Goal: Task Accomplishment & Management: Use online tool/utility

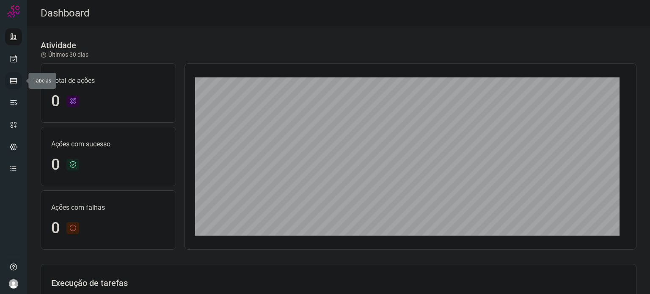
click at [10, 83] on icon at bounding box center [13, 81] width 8 height 8
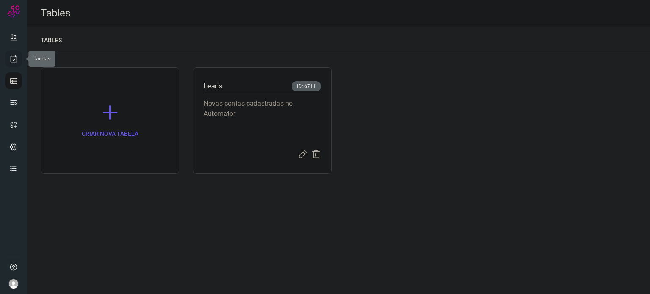
click at [19, 55] on link at bounding box center [13, 58] width 17 height 17
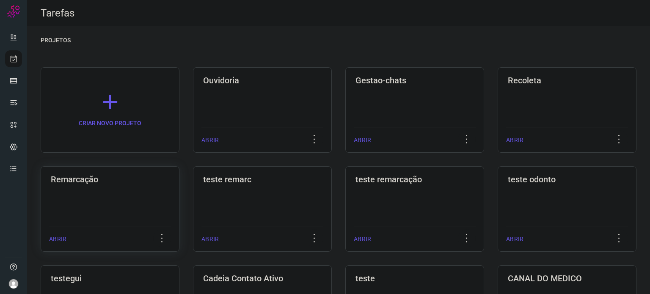
click at [193, 206] on div "Remarcação ABRIR" at bounding box center [262, 209] width 139 height 86
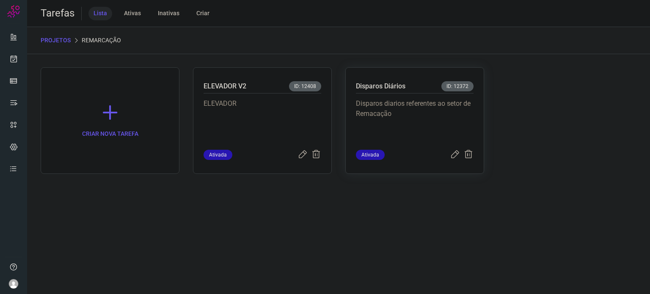
click at [423, 113] on p "Disparos diarios referentes ao setor de Remacação" at bounding box center [415, 120] width 118 height 42
click at [427, 84] on div "Disparos Diários ID: 12372" at bounding box center [415, 87] width 118 height 12
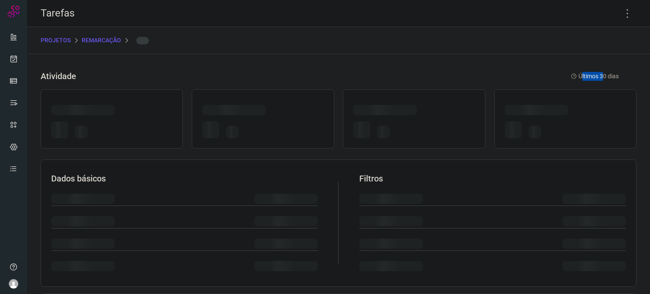
click at [427, 84] on div "Atividade Últimos 30 dias" at bounding box center [339, 76] width 596 height 18
click at [623, 12] on icon at bounding box center [628, 14] width 18 height 18
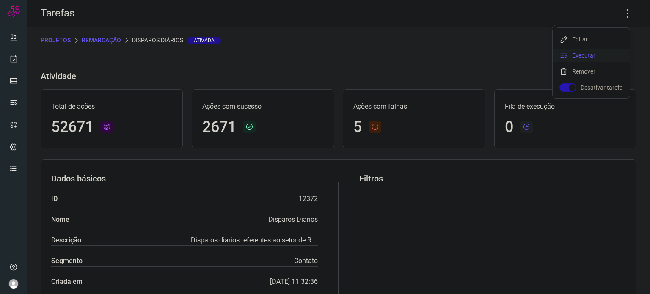
click at [601, 52] on li "Executar" at bounding box center [591, 56] width 77 height 14
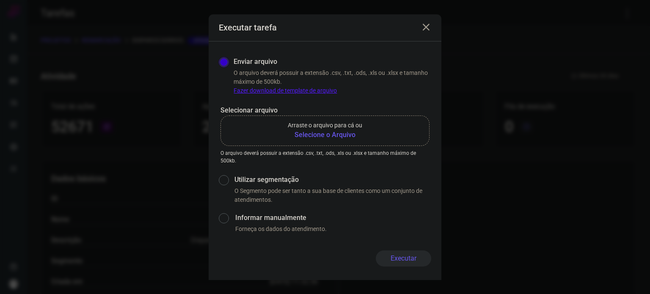
click at [339, 137] on b "Selecione o Arquivo" at bounding box center [325, 135] width 74 height 10
click at [0, 0] on input "Arraste o arquivo para cá ou Selecione o Arquivo" at bounding box center [0, 0] width 0 height 0
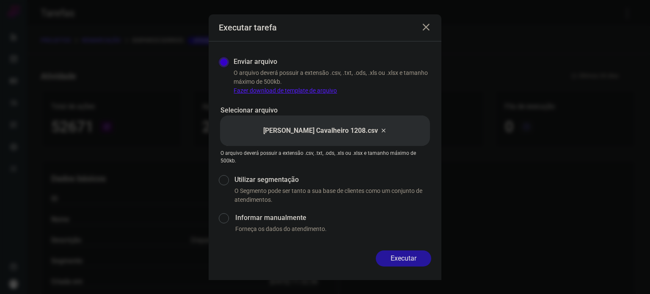
click at [408, 258] on button "Executar" at bounding box center [403, 259] width 55 height 16
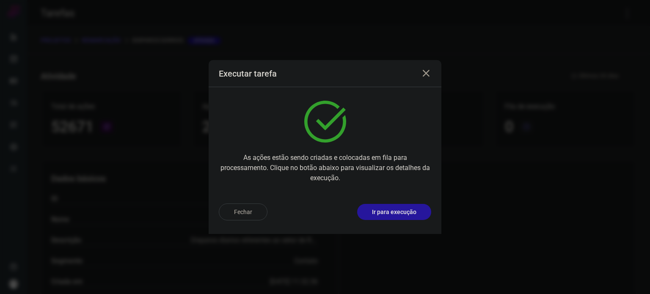
click at [401, 210] on p "Ir para execução" at bounding box center [394, 212] width 44 height 9
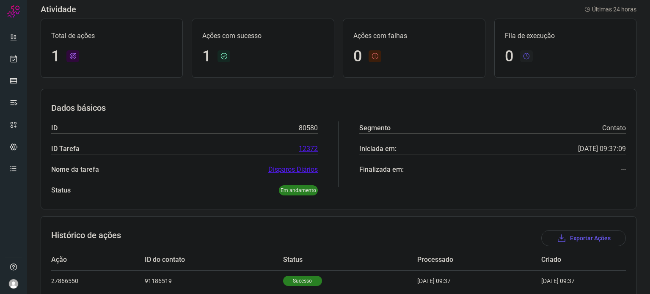
scroll to position [75, 0]
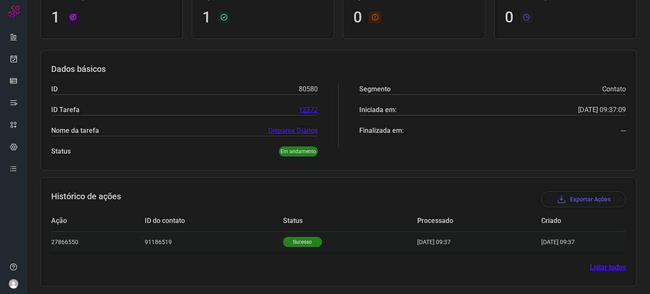
click at [286, 242] on p "Sucesso" at bounding box center [302, 242] width 39 height 10
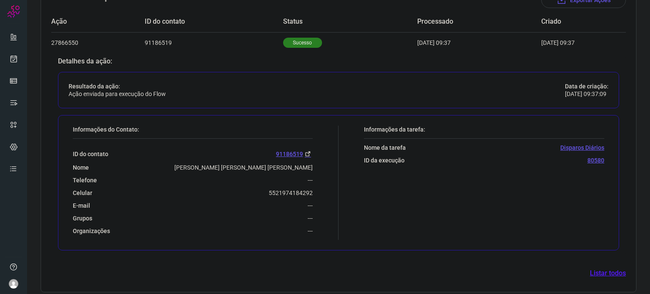
scroll to position [280, 0]
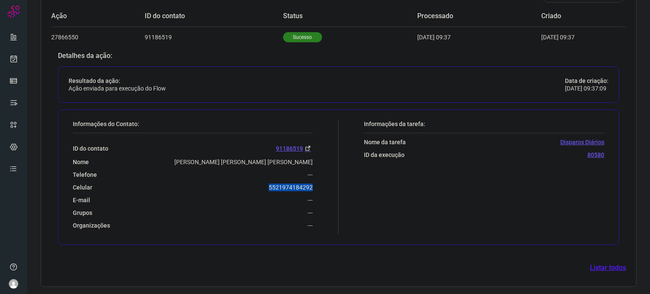
drag, startPoint x: 267, startPoint y: 188, endPoint x: 316, endPoint y: 190, distance: 49.1
click at [316, 190] on div "Informações do Contato: ID do contato 91186519 Nome Kassia Cristina Guimaraes D…" at bounding box center [204, 177] width 270 height 114
copy p "5521974184292"
click at [10, 62] on icon at bounding box center [13, 59] width 9 height 8
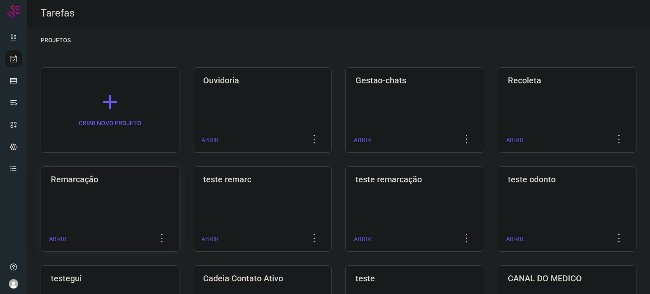
click at [193, 191] on div "Remarcação ABRIR" at bounding box center [262, 209] width 139 height 86
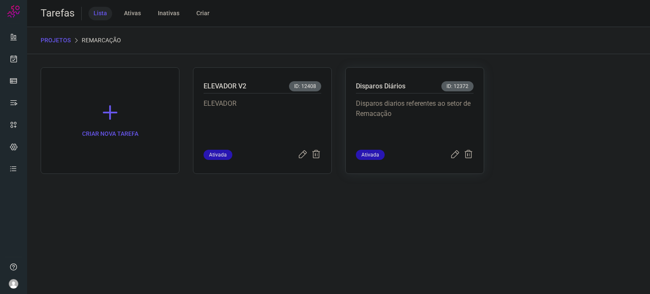
click at [441, 110] on p "Disparos diarios referentes ao setor de Remacação" at bounding box center [415, 120] width 118 height 42
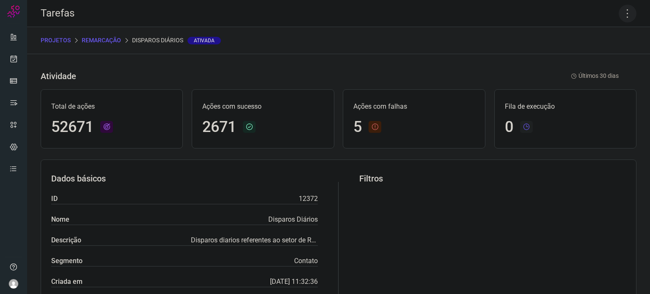
click at [619, 13] on icon at bounding box center [628, 14] width 18 height 18
click at [583, 58] on li "Executar" at bounding box center [591, 56] width 77 height 14
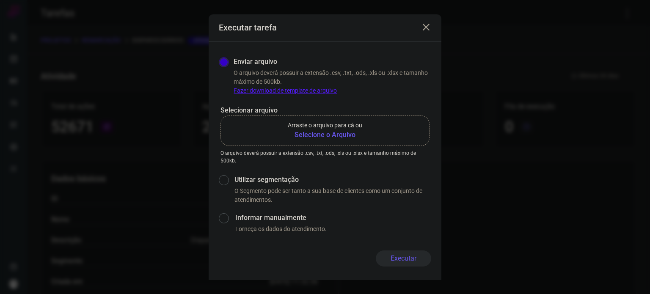
click at [342, 139] on b "Selecione o Arquivo" at bounding box center [325, 135] width 74 height 10
click at [0, 0] on input "Arraste o arquivo para cá ou Selecione o Arquivo" at bounding box center [0, 0] width 0 height 0
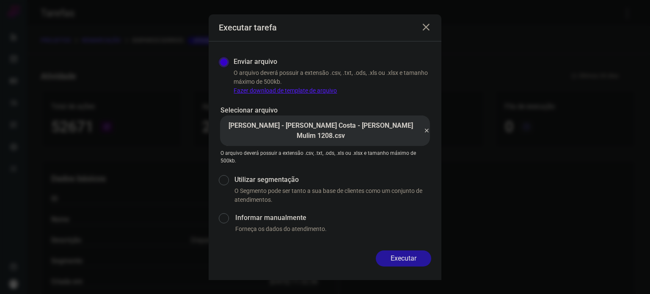
click at [405, 253] on button "Executar" at bounding box center [403, 259] width 55 height 16
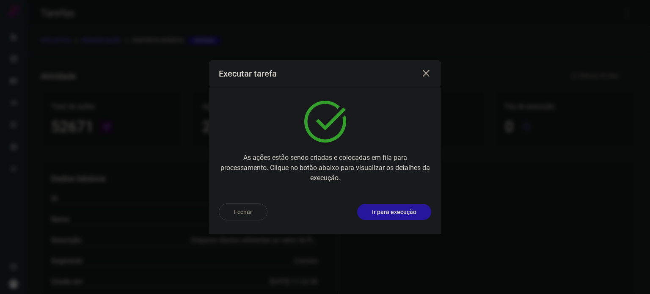
click at [400, 207] on button "Ir para execução" at bounding box center [394, 212] width 74 height 16
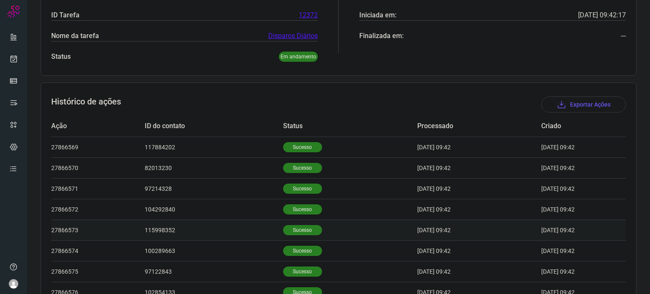
scroll to position [212, 0]
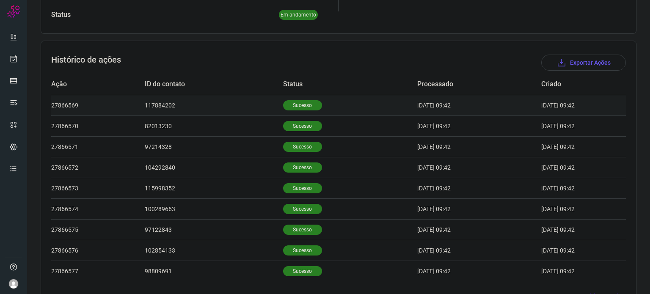
click at [301, 106] on p "Sucesso" at bounding box center [302, 105] width 39 height 10
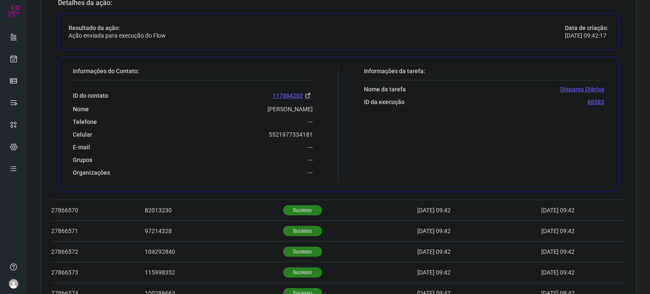
scroll to position [339, 0]
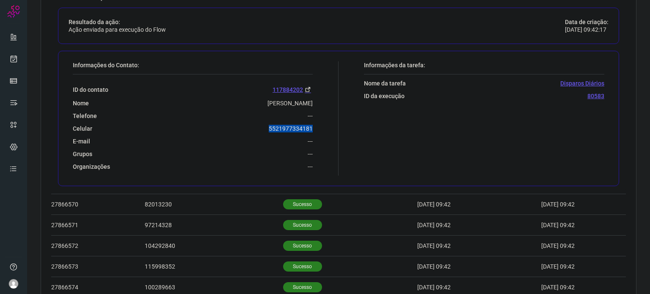
drag, startPoint x: 263, startPoint y: 127, endPoint x: 325, endPoint y: 124, distance: 61.8
click at [325, 124] on div "Informações do Contato: ID do contato 117884202 Nome Ikelly Lima De Araujo Tele…" at bounding box center [204, 118] width 270 height 114
copy p "5521977334181"
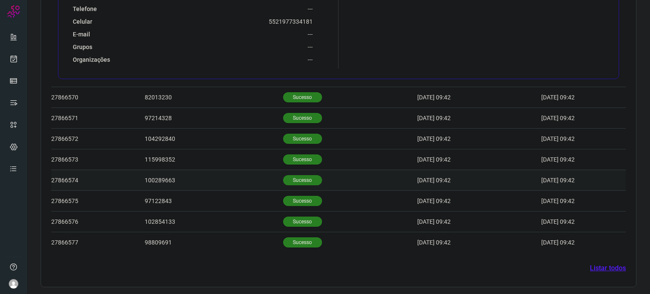
click at [301, 173] on td "Sucesso" at bounding box center [350, 180] width 134 height 21
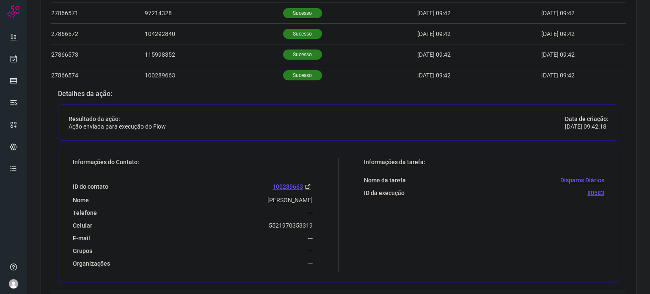
scroll to position [410, 0]
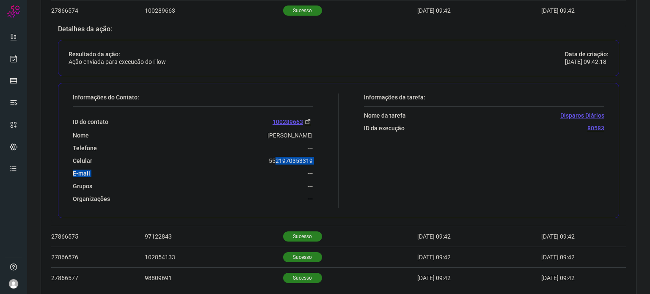
drag, startPoint x: 262, startPoint y: 164, endPoint x: 273, endPoint y: 161, distance: 10.5
click at [273, 161] on div "ID do contato 100289663 Nome Renato Dos Santos Lopes Telefone --- Celular 55219…" at bounding box center [193, 155] width 240 height 96
click at [240, 157] on div "Celular 5521970353319" at bounding box center [193, 161] width 240 height 8
drag, startPoint x: 262, startPoint y: 161, endPoint x: 271, endPoint y: 159, distance: 9.2
click at [290, 162] on div "ID do contato 100289663 Nome Renato Dos Santos Lopes Telefone --- Celular 55219…" at bounding box center [193, 155] width 240 height 96
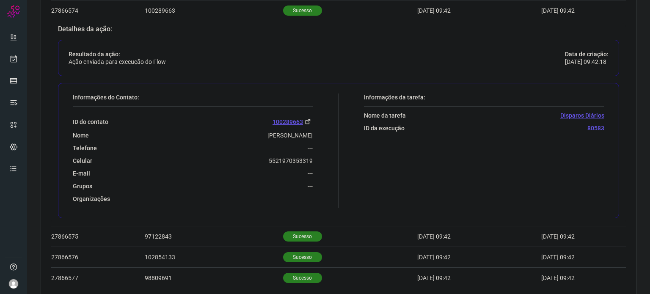
click at [256, 157] on div "Celular 5521970353319" at bounding box center [193, 161] width 240 height 8
drag, startPoint x: 279, startPoint y: 155, endPoint x: 319, endPoint y: 157, distance: 39.4
click at [319, 157] on div "Informações do Contato: ID do contato 100289663 Nome Renato Dos Santos Lopes Te…" at bounding box center [204, 151] width 270 height 114
copy p "5521970353319"
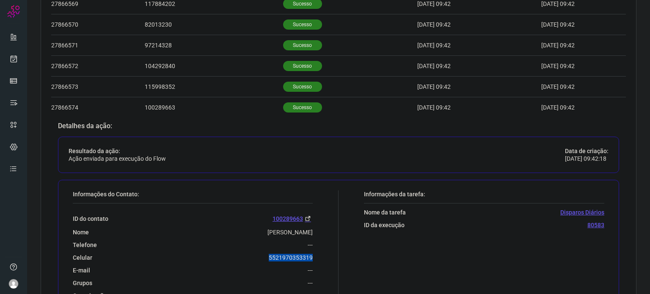
scroll to position [199, 0]
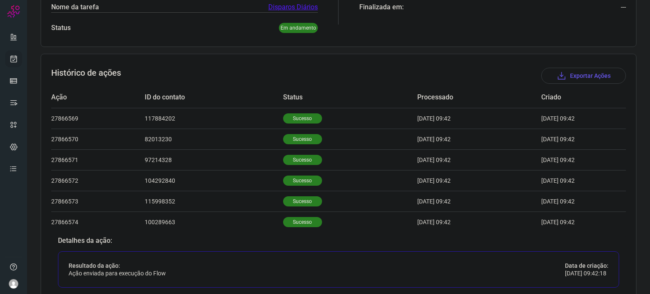
click at [14, 58] on icon at bounding box center [13, 59] width 9 height 8
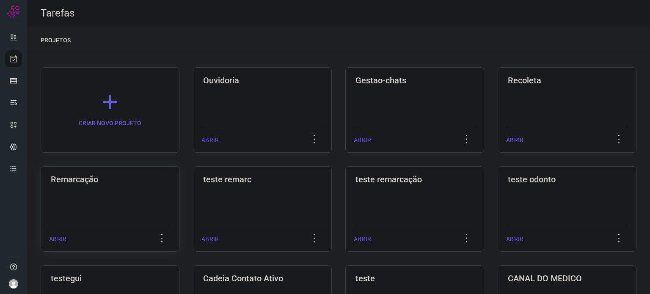
click at [193, 212] on div "Remarcação ABRIR" at bounding box center [262, 209] width 139 height 86
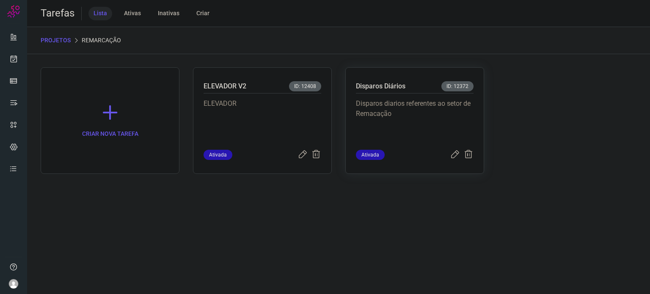
click at [402, 84] on p "Disparos Diários" at bounding box center [381, 86] width 50 height 10
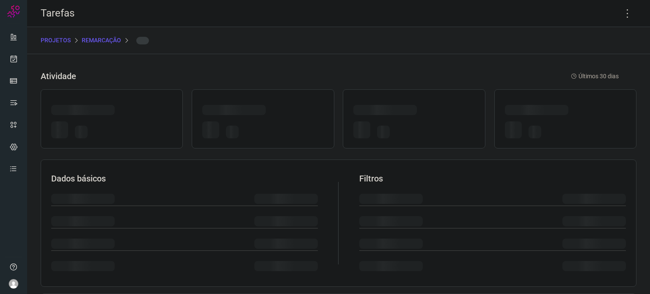
click at [402, 84] on div "Atividade Últimos 30 dias" at bounding box center [339, 76] width 596 height 18
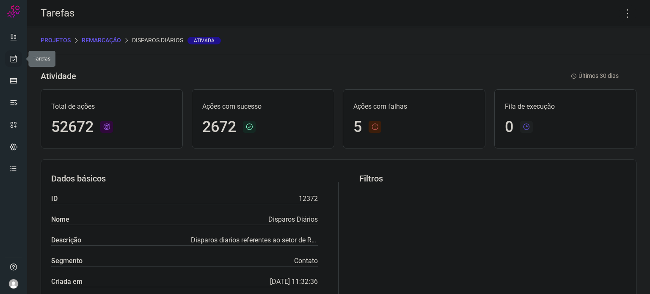
click at [13, 55] on icon at bounding box center [13, 59] width 9 height 8
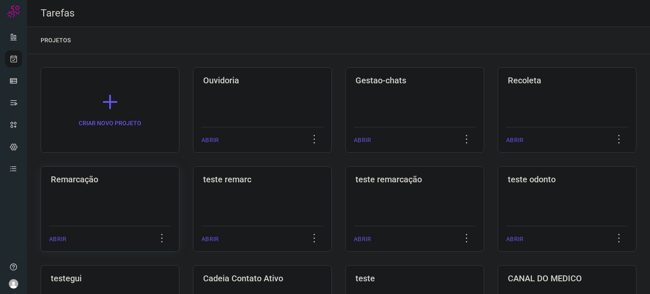
click at [138, 178] on h3 "Remarcação" at bounding box center [110, 179] width 119 height 10
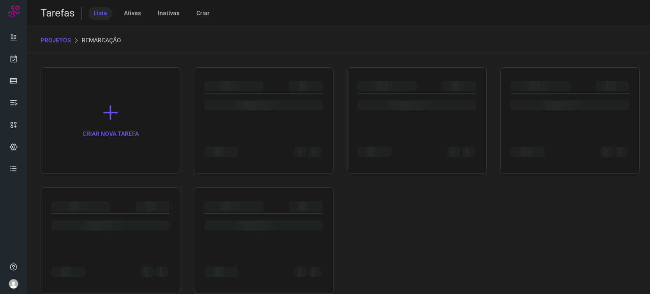
click at [138, 178] on div "CRIAR NOVA TAREFA" at bounding box center [339, 180] width 596 height 227
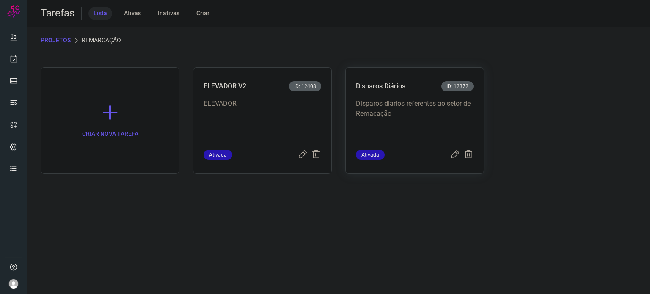
click at [457, 86] on span "ID: 12372" at bounding box center [457, 86] width 32 height 10
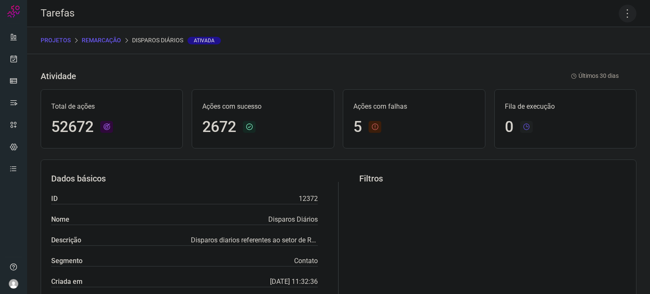
click at [625, 9] on icon at bounding box center [628, 14] width 18 height 18
click at [621, 51] on li "Executar" at bounding box center [591, 56] width 77 height 14
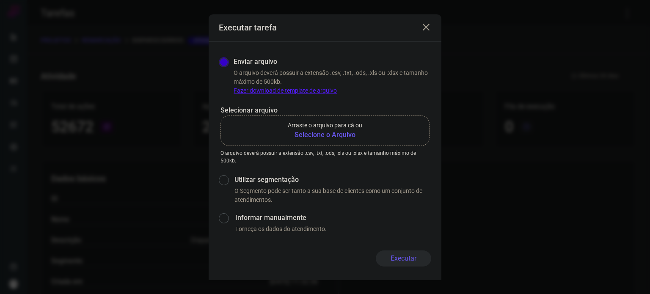
click at [347, 136] on b "Selecione o Arquivo" at bounding box center [325, 135] width 74 height 10
click at [0, 0] on input "Arraste o arquivo para cá ou Selecione o Arquivo" at bounding box center [0, 0] width 0 height 0
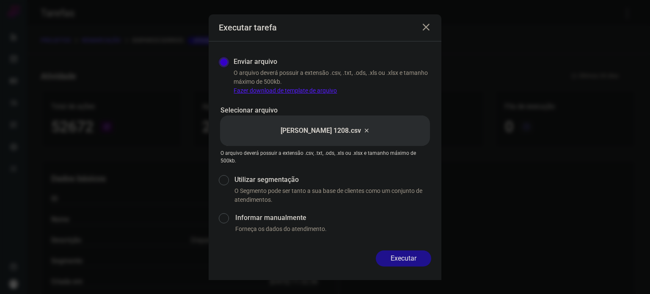
click at [403, 254] on button "Executar" at bounding box center [403, 259] width 55 height 16
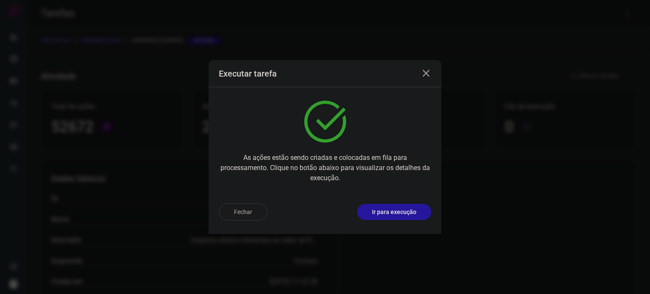
click at [408, 216] on p "Ir para execução" at bounding box center [394, 212] width 44 height 9
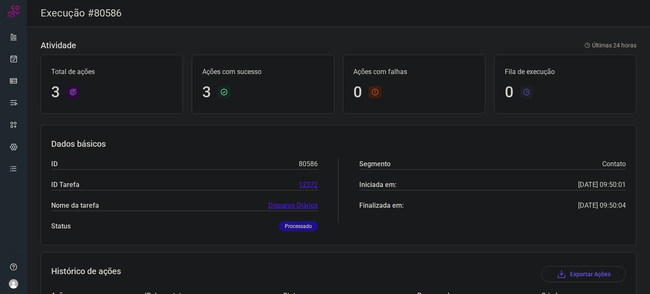
scroll to position [116, 0]
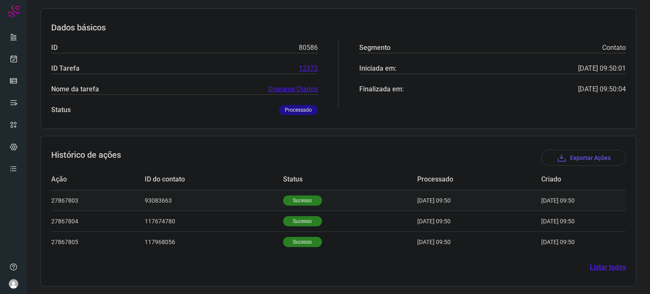
click at [304, 206] on td "Sucesso" at bounding box center [350, 200] width 134 height 21
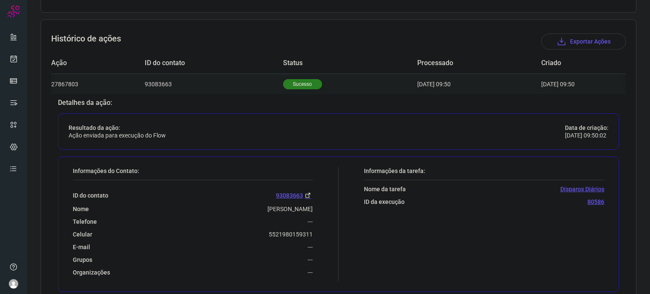
scroll to position [286, 0]
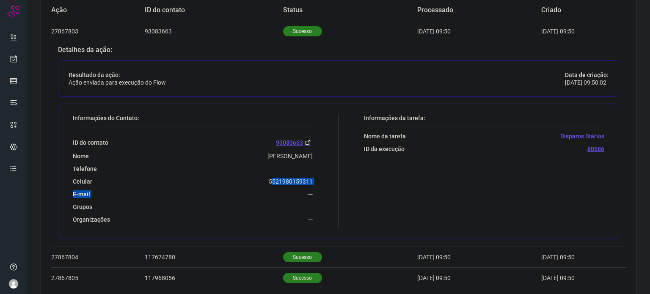
drag, startPoint x: 270, startPoint y: 181, endPoint x: 281, endPoint y: 185, distance: 11.9
click at [289, 185] on div "ID do contato 93083663 Nome Jean Alair Neto Da Silva Telefone --- Celular 55219…" at bounding box center [193, 175] width 240 height 96
click at [265, 180] on div "Celular 5521980159311" at bounding box center [193, 182] width 240 height 8
drag, startPoint x: 265, startPoint y: 180, endPoint x: 312, endPoint y: 175, distance: 47.3
click at [312, 175] on div "Informações do Contato: ID do contato 93083663 Nome Jean Alair Neto Da Silva Te…" at bounding box center [204, 171] width 270 height 114
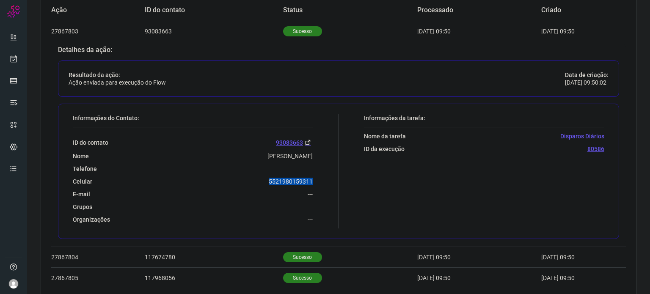
copy p "5521980159311"
click at [17, 58] on icon at bounding box center [13, 59] width 9 height 8
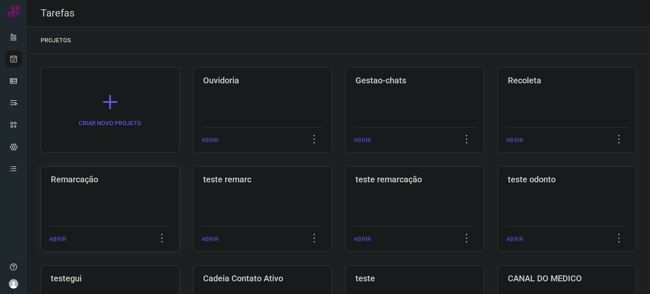
click at [193, 215] on div "Remarcação ABRIR" at bounding box center [262, 209] width 139 height 86
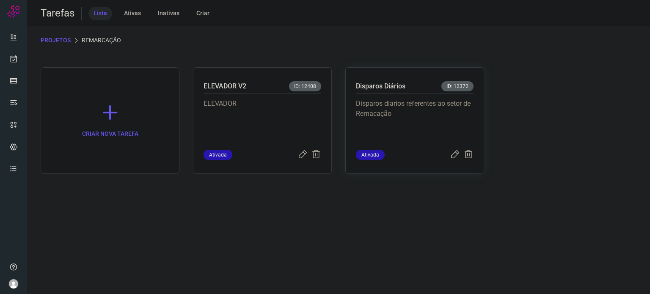
click at [384, 121] on p "Disparos diarios referentes ao setor de Remacação" at bounding box center [415, 120] width 118 height 42
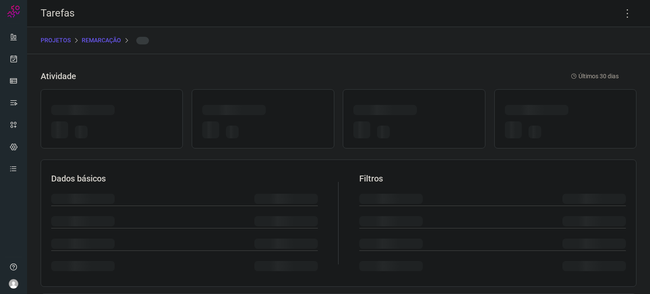
click at [384, 121] on div at bounding box center [413, 131] width 121 height 20
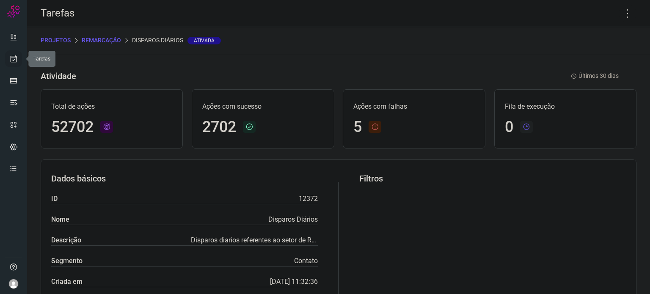
click at [17, 63] on link at bounding box center [13, 58] width 17 height 17
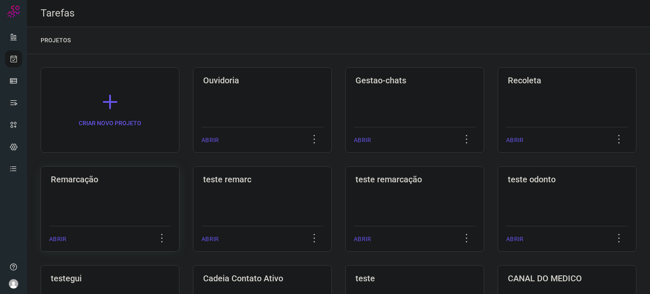
click at [193, 201] on div "Remarcação ABRIR" at bounding box center [262, 209] width 139 height 86
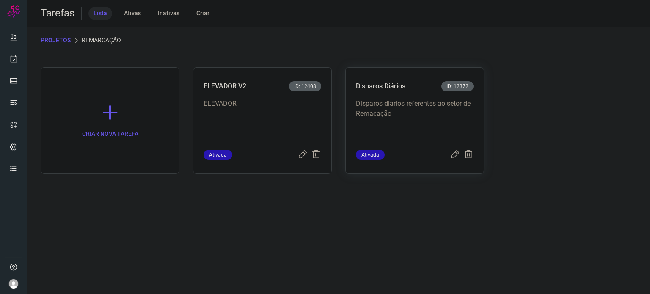
click at [439, 122] on p "Disparos diarios referentes ao setor de Remacação" at bounding box center [415, 120] width 118 height 42
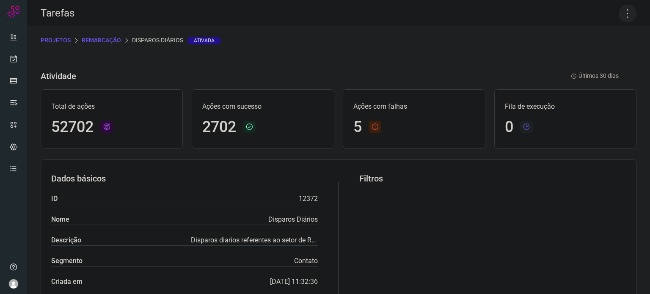
click at [625, 15] on icon at bounding box center [628, 14] width 18 height 18
click at [608, 54] on li "Executar" at bounding box center [591, 56] width 77 height 14
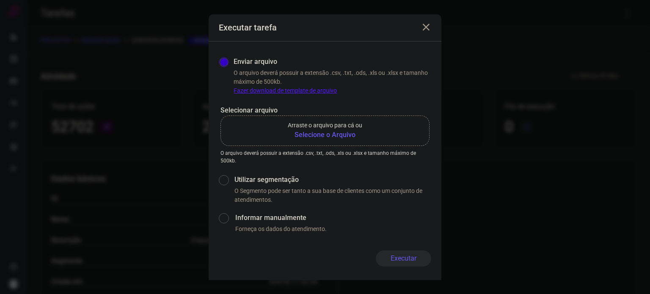
click at [327, 136] on b "Selecione o Arquivo" at bounding box center [325, 135] width 74 height 10
click at [0, 0] on input "Arraste o arquivo para cá ou Selecione o Arquivo" at bounding box center [0, 0] width 0 height 0
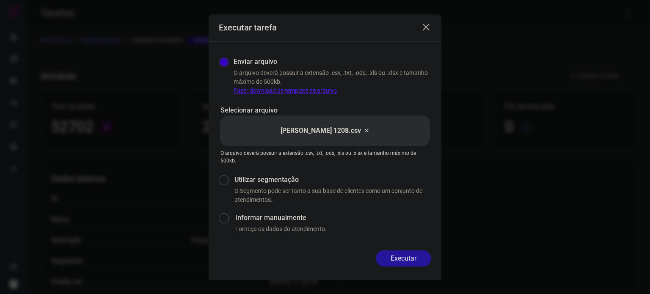
click at [406, 260] on button "Executar" at bounding box center [403, 259] width 55 height 16
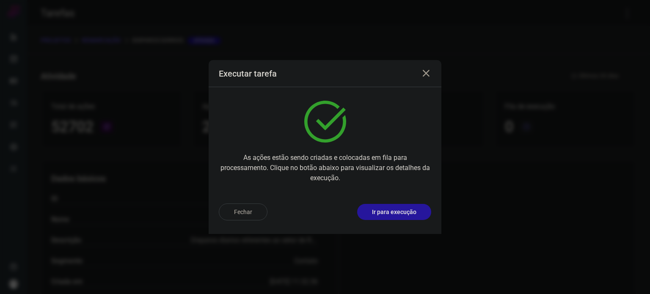
click at [411, 213] on p "Ir para execução" at bounding box center [394, 212] width 44 height 9
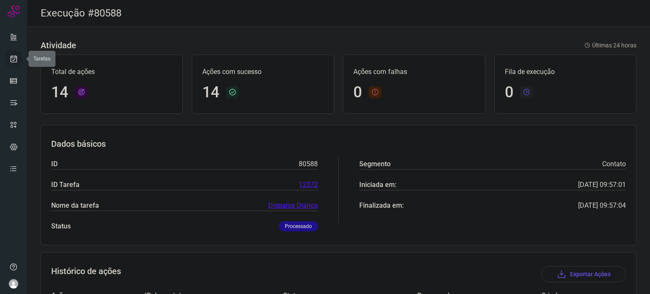
click at [9, 59] on icon at bounding box center [13, 59] width 9 height 8
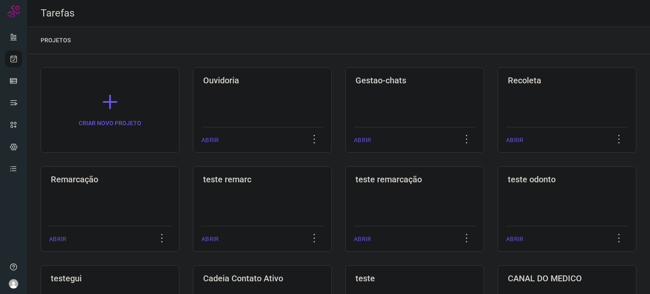
click at [151, 174] on h3 "Remarcação" at bounding box center [110, 179] width 119 height 10
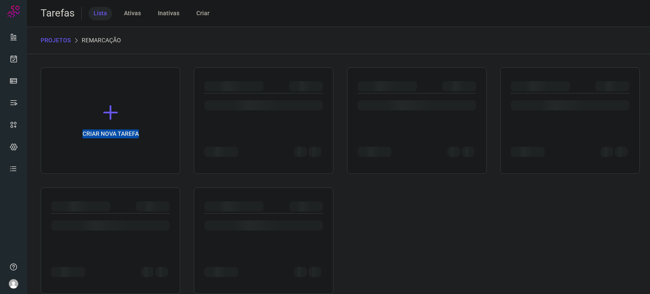
click at [151, 174] on div "CRIAR NOVA TAREFA" at bounding box center [339, 180] width 596 height 227
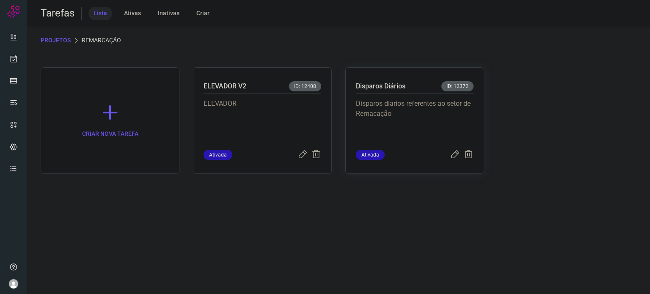
click at [408, 133] on p "Disparos diarios referentes ao setor de Remacação" at bounding box center [415, 120] width 118 height 42
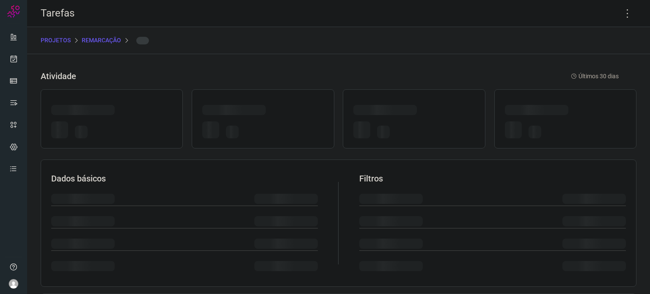
click at [408, 133] on div at bounding box center [413, 131] width 121 height 20
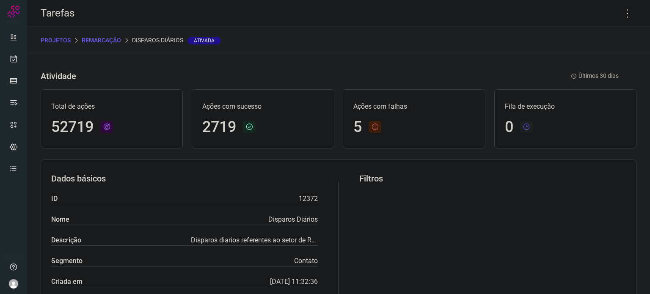
click at [628, 4] on div "Tarefas" at bounding box center [338, 13] width 623 height 27
click at [622, 12] on icon at bounding box center [628, 14] width 18 height 18
click at [614, 52] on li "Executar" at bounding box center [591, 56] width 77 height 14
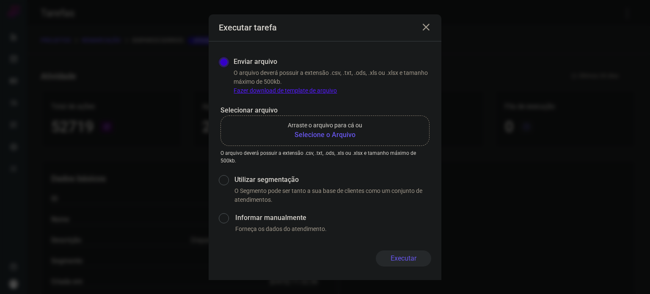
click at [327, 133] on b "Selecione o Arquivo" at bounding box center [325, 135] width 74 height 10
click at [0, 0] on input "Arraste o arquivo para cá ou Selecione o Arquivo" at bounding box center [0, 0] width 0 height 0
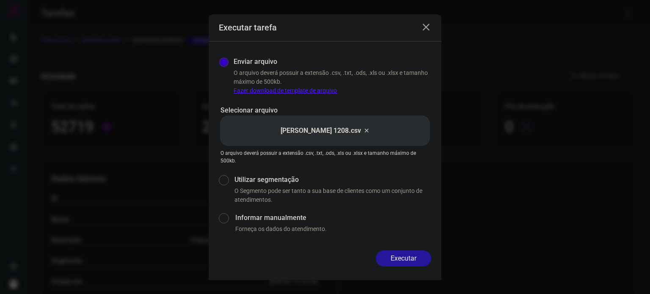
click at [419, 256] on button "Executar" at bounding box center [403, 259] width 55 height 16
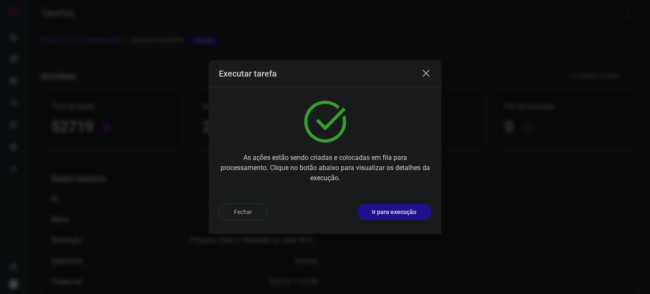
click at [422, 215] on button "Ir para execução" at bounding box center [394, 212] width 74 height 16
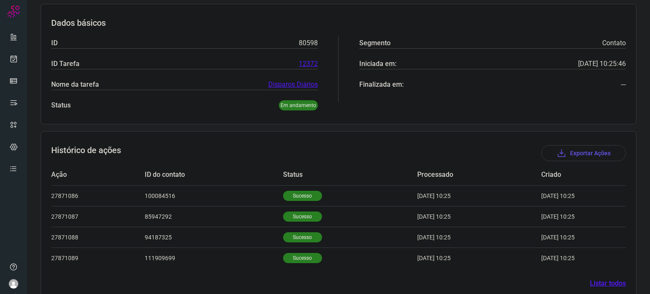
scroll to position [137, 0]
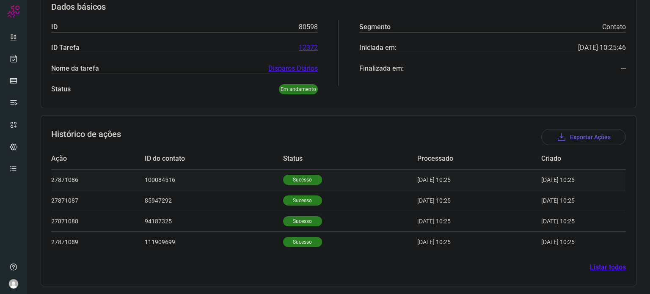
click at [305, 179] on p "Sucesso" at bounding box center [302, 180] width 39 height 10
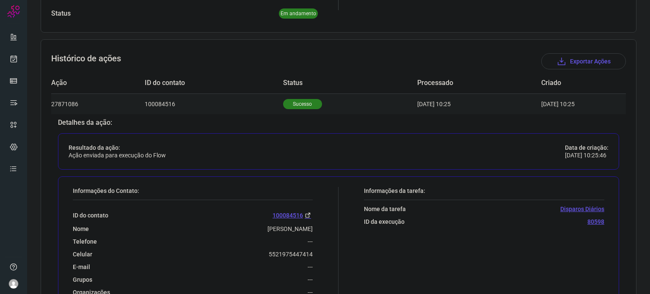
scroll to position [222, 0]
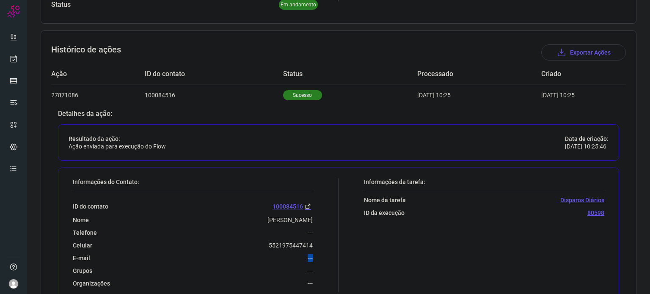
drag, startPoint x: 259, startPoint y: 251, endPoint x: 321, endPoint y: 246, distance: 62.0
click at [329, 251] on div "Informações do Contato: ID do contato 100084516 Nome [PERSON_NAME] Telefone ---…" at bounding box center [204, 235] width 270 height 114
drag, startPoint x: 316, startPoint y: 243, endPoint x: 263, endPoint y: 248, distance: 53.1
click at [263, 248] on div "Informações do Contato: ID do contato 100084516 Nome [PERSON_NAME] Telefone ---…" at bounding box center [204, 235] width 270 height 114
copy p "5521975447414"
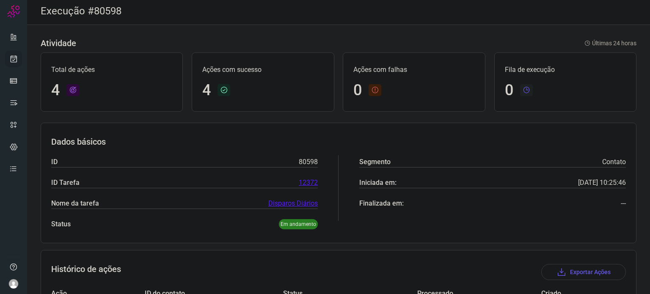
scroll to position [0, 0]
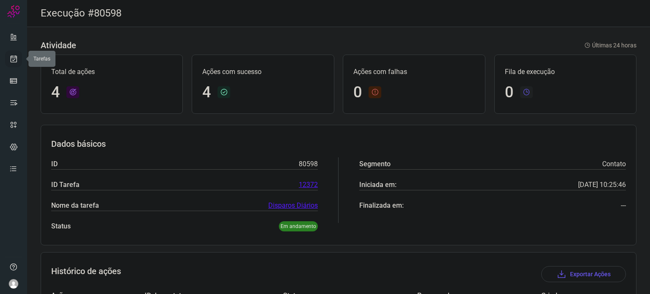
click at [18, 61] on link at bounding box center [13, 58] width 17 height 17
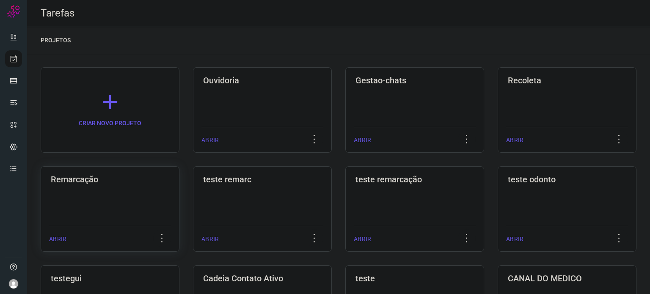
click at [113, 179] on h3 "Remarcação" at bounding box center [110, 179] width 119 height 10
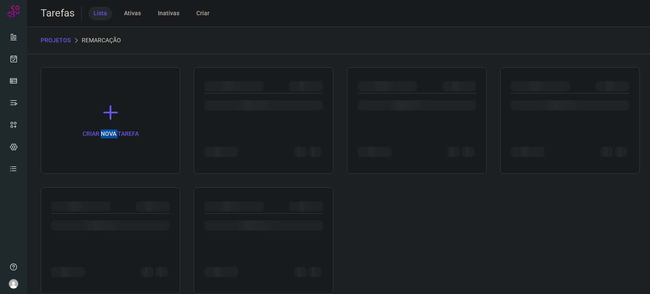
click at [113, 179] on div "CRIAR NOVA TAREFA" at bounding box center [339, 180] width 596 height 227
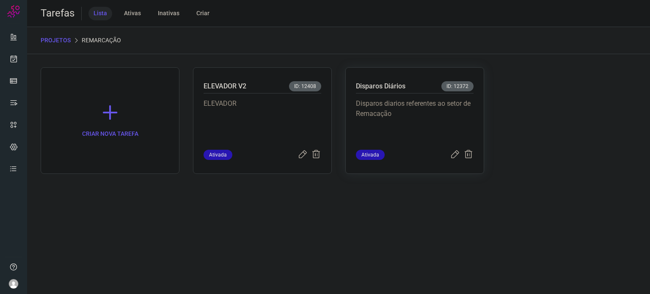
click at [419, 115] on p "Disparos diarios referentes ao setor de Remacação" at bounding box center [415, 120] width 118 height 42
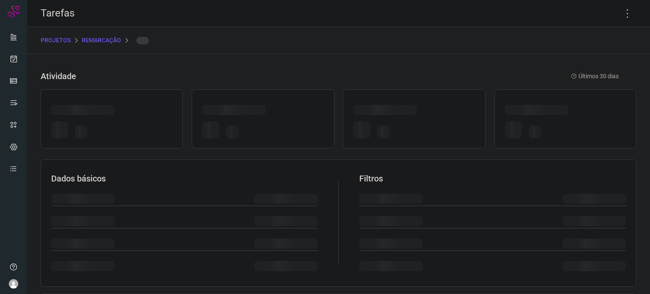
click at [419, 115] on div at bounding box center [413, 111] width 121 height 13
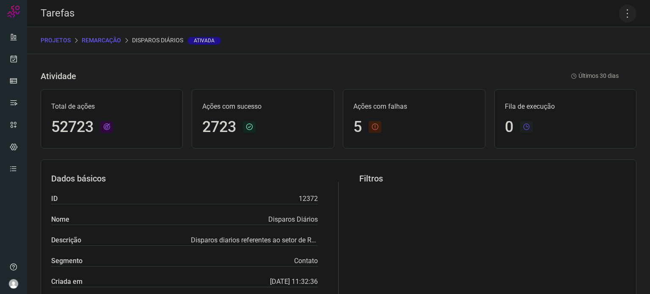
click at [628, 11] on icon at bounding box center [628, 14] width 18 height 18
click at [604, 55] on li "Executar" at bounding box center [591, 56] width 77 height 14
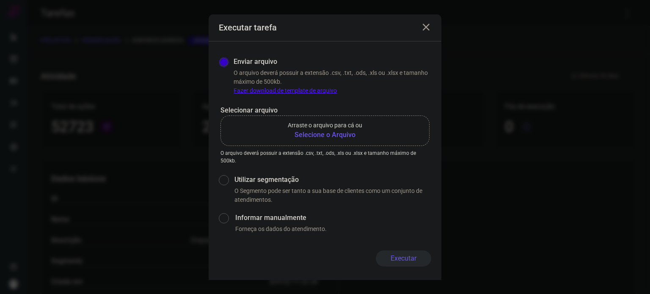
click at [344, 133] on b "Selecione o Arquivo" at bounding box center [325, 135] width 74 height 10
click at [0, 0] on input "Arraste o arquivo para cá ou Selecione o Arquivo" at bounding box center [0, 0] width 0 height 0
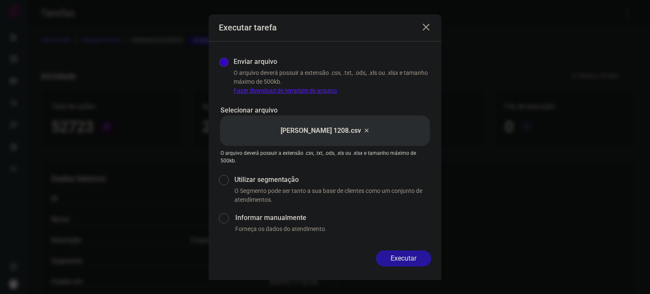
click at [405, 261] on button "Executar" at bounding box center [403, 259] width 55 height 16
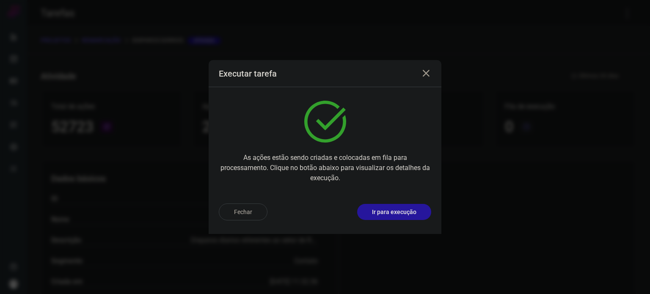
click at [401, 213] on p "Ir para execução" at bounding box center [394, 212] width 44 height 9
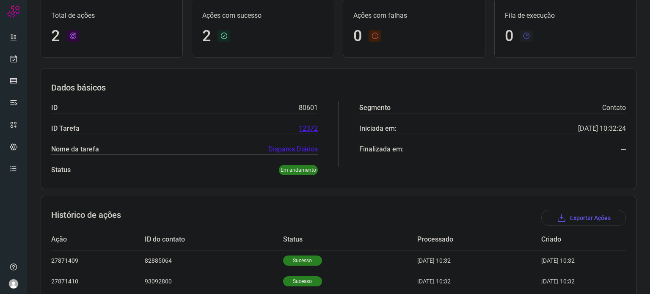
scroll to position [96, 0]
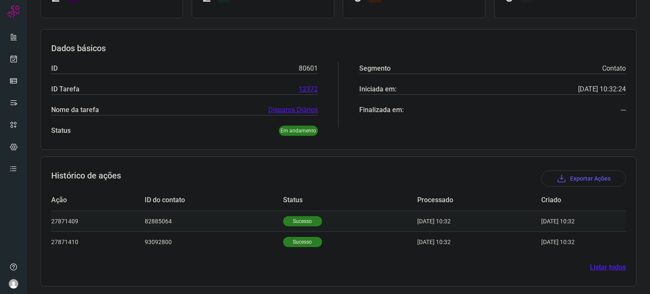
click at [301, 223] on p "Sucesso" at bounding box center [302, 221] width 39 height 10
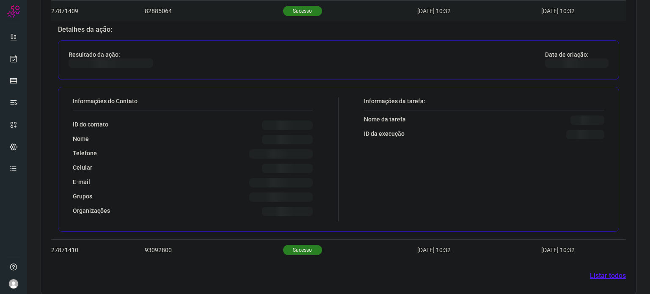
scroll to position [301, 0]
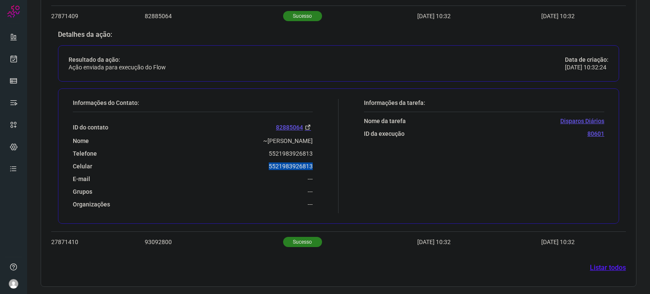
drag, startPoint x: 259, startPoint y: 167, endPoint x: 320, endPoint y: 166, distance: 60.1
click at [320, 166] on div "Informações do Contato: ID do contato 82885064 Nome ~[PERSON_NAME] Telefone 552…" at bounding box center [204, 156] width 270 height 114
copy p "5521983926813"
click at [18, 61] on link at bounding box center [13, 58] width 17 height 17
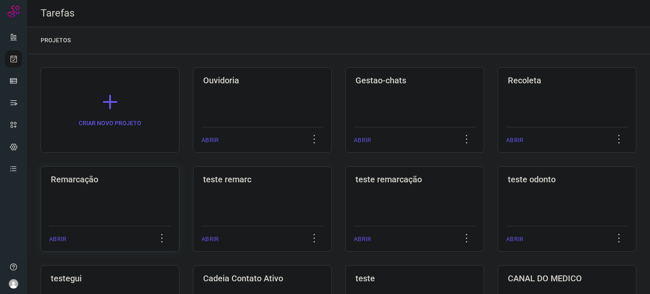
click at [193, 196] on div "Remarcação ABRIR" at bounding box center [262, 209] width 139 height 86
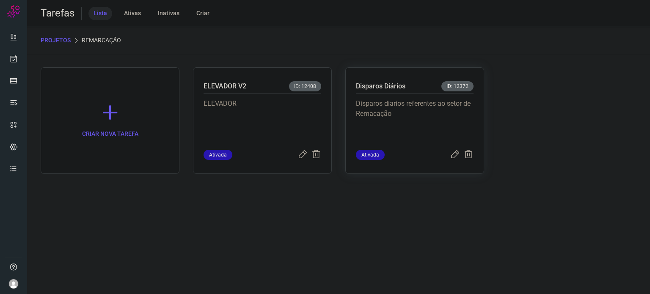
click at [448, 110] on p "Disparos diarios referentes ao setor de Remacação" at bounding box center [415, 120] width 118 height 42
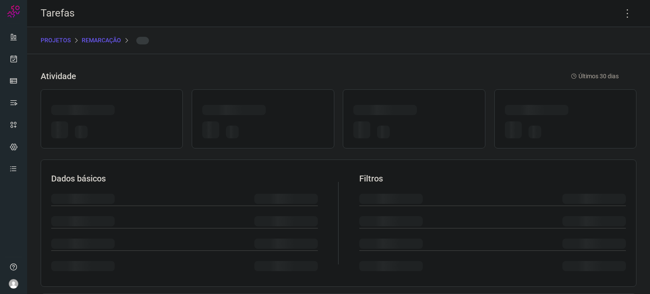
click at [448, 110] on div at bounding box center [413, 111] width 121 height 13
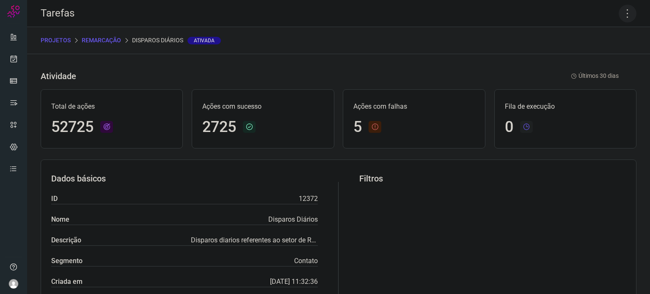
click at [625, 14] on icon at bounding box center [628, 14] width 18 height 18
click at [605, 55] on li "Executar" at bounding box center [591, 56] width 77 height 14
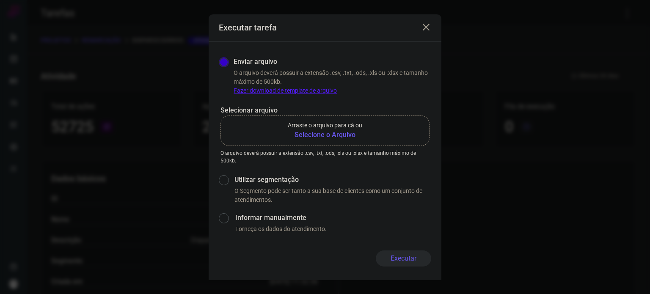
click at [324, 140] on b "Selecione o Arquivo" at bounding box center [325, 135] width 74 height 10
click at [0, 0] on input "Arraste o arquivo para cá ou Selecione o Arquivo" at bounding box center [0, 0] width 0 height 0
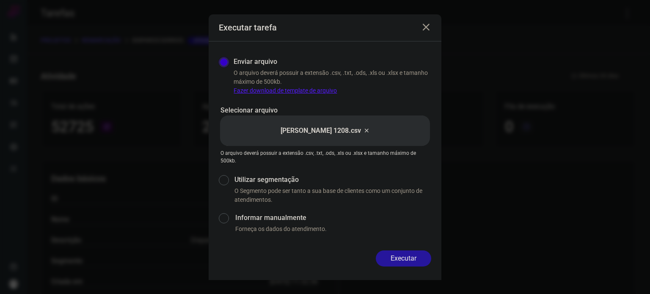
click at [411, 255] on button "Executar" at bounding box center [403, 259] width 55 height 16
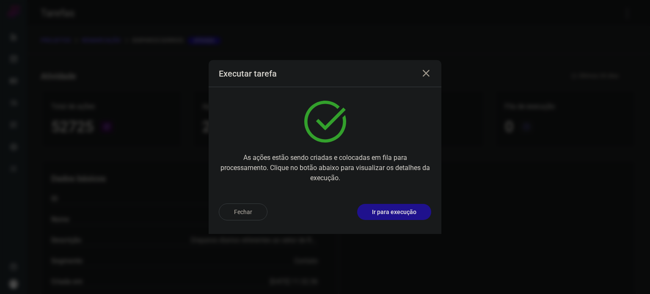
click at [401, 211] on p "Ir para execução" at bounding box center [394, 212] width 44 height 9
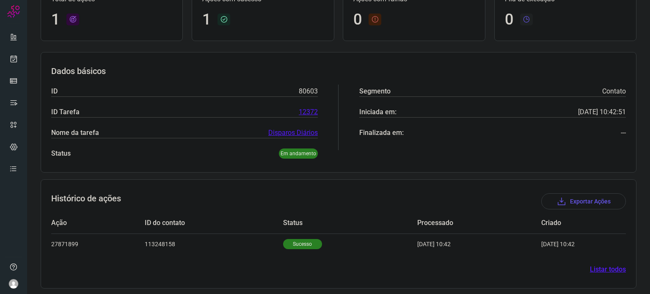
scroll to position [75, 0]
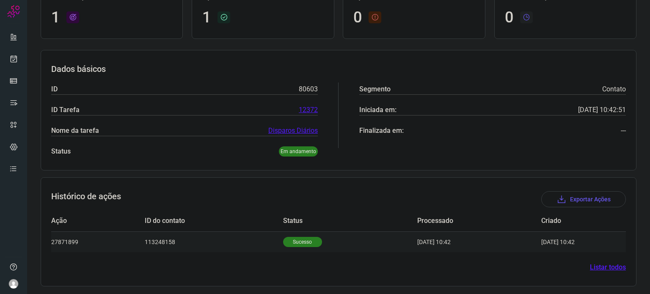
click at [298, 238] on p "Sucesso" at bounding box center [302, 242] width 39 height 10
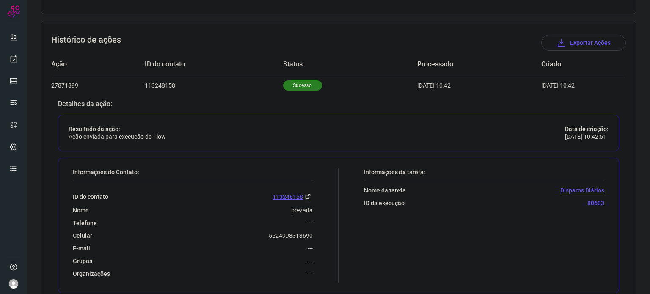
scroll to position [244, 0]
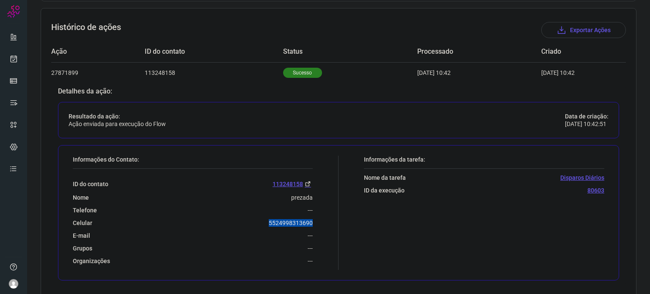
drag, startPoint x: 264, startPoint y: 220, endPoint x: 315, endPoint y: 218, distance: 51.2
click at [315, 218] on div "Informações do Contato: ID do contato [PHONE_NUMBER] Nome prezada Telefone --- …" at bounding box center [204, 213] width 270 height 114
copy p "5524998313690"
click at [17, 61] on icon at bounding box center [13, 59] width 9 height 8
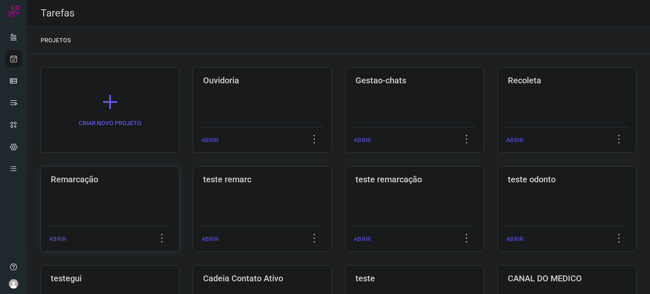
click at [132, 171] on div "Remarcação" at bounding box center [110, 178] width 122 height 14
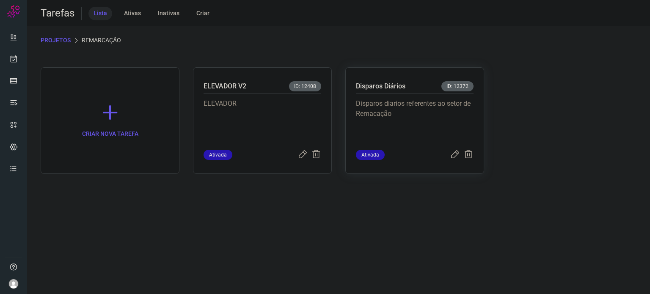
click at [423, 109] on p "Disparos diarios referentes ao setor de Remacação" at bounding box center [415, 120] width 118 height 42
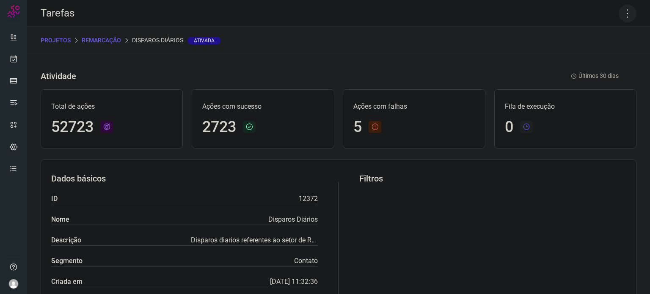
click at [622, 10] on icon at bounding box center [628, 14] width 18 height 18
click at [582, 58] on li "Executar" at bounding box center [591, 56] width 77 height 14
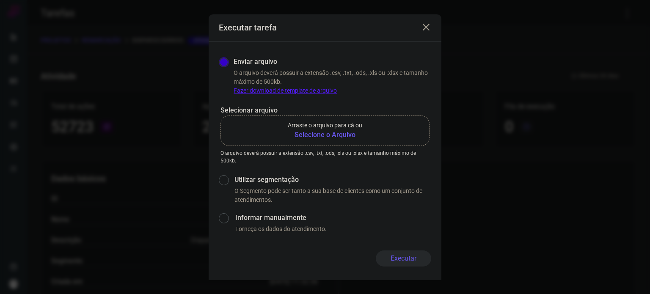
click at [335, 136] on b "Selecione o Arquivo" at bounding box center [325, 135] width 74 height 10
click at [0, 0] on input "Arraste o arquivo para cá ou Selecione o Arquivo" at bounding box center [0, 0] width 0 height 0
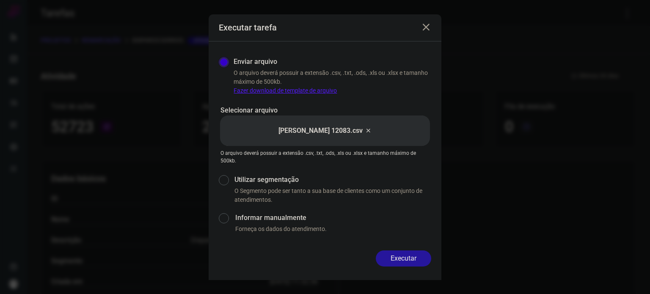
click at [403, 254] on button "Executar" at bounding box center [403, 259] width 55 height 16
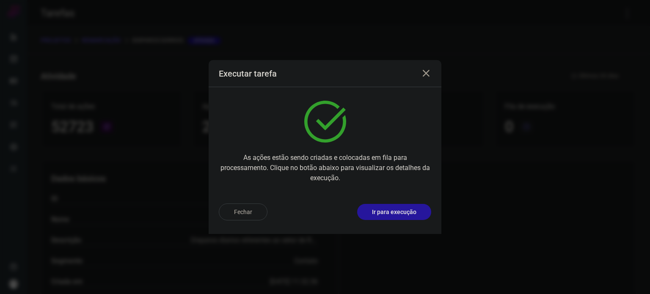
click at [404, 216] on p "Ir para execução" at bounding box center [394, 212] width 44 height 9
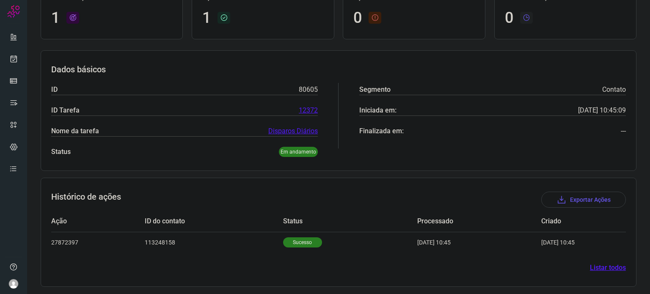
scroll to position [75, 0]
